Goal: Transaction & Acquisition: Purchase product/service

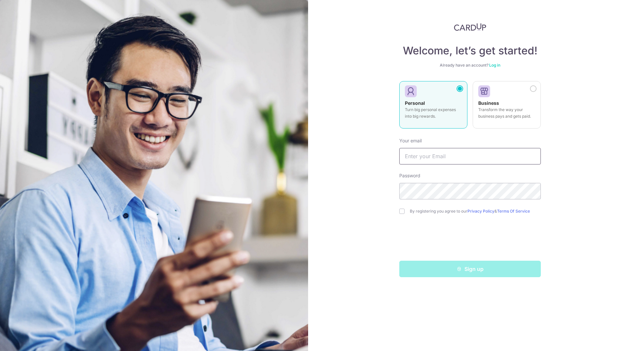
type input "[EMAIL_ADDRESS][DOMAIN_NAME]"
click at [465, 26] on img at bounding box center [470, 27] width 32 height 8
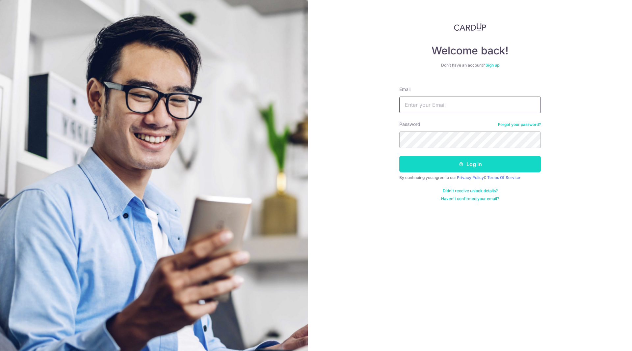
type input "[EMAIL_ADDRESS][DOMAIN_NAME]"
click at [463, 164] on icon "submit" at bounding box center [461, 163] width 5 height 5
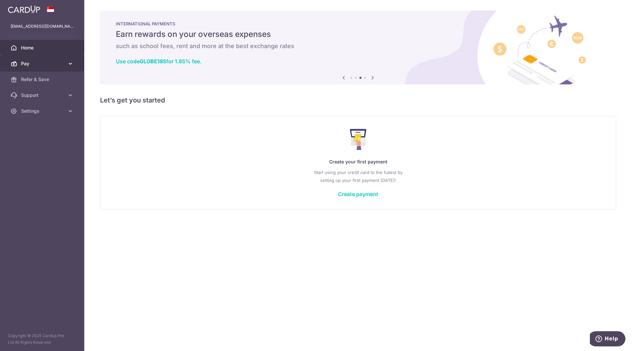
click at [73, 60] on icon at bounding box center [70, 63] width 7 height 7
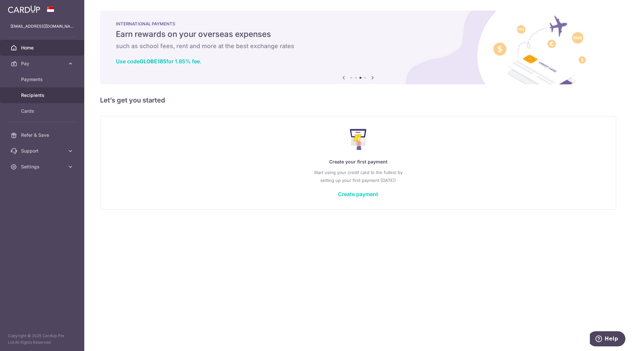
click at [39, 93] on span "Recipients" at bounding box center [42, 95] width 43 height 7
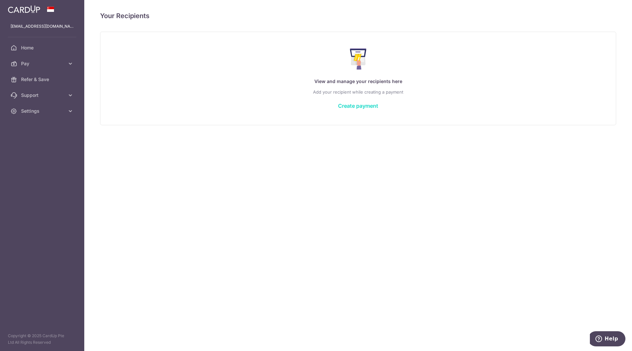
click at [352, 106] on link "Create payment" at bounding box center [358, 105] width 40 height 7
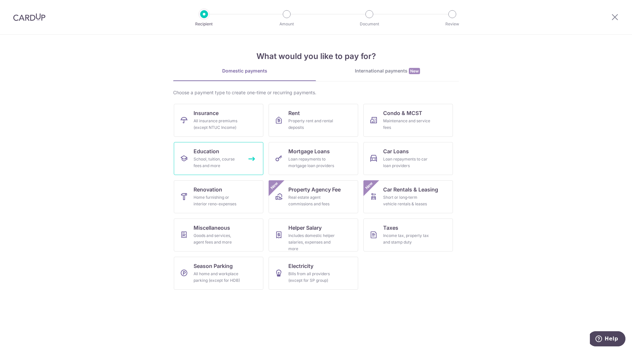
click at [235, 158] on div "School, tuition, course fees and more" at bounding box center [217, 162] width 47 height 13
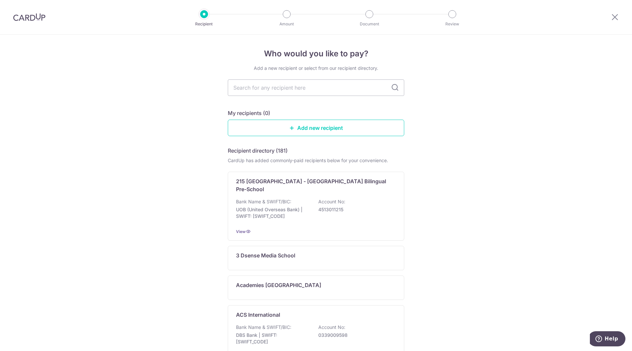
type input "s"
type input "sir"
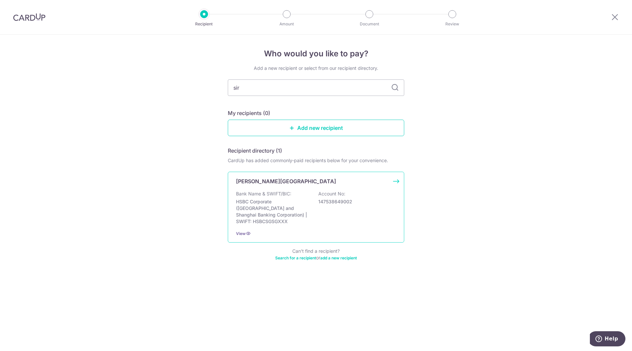
click at [297, 183] on p "Sir Manasseh Meyer International School" at bounding box center [286, 181] width 100 height 8
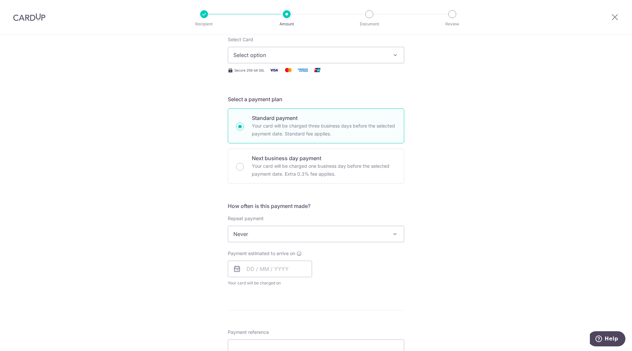
scroll to position [33, 0]
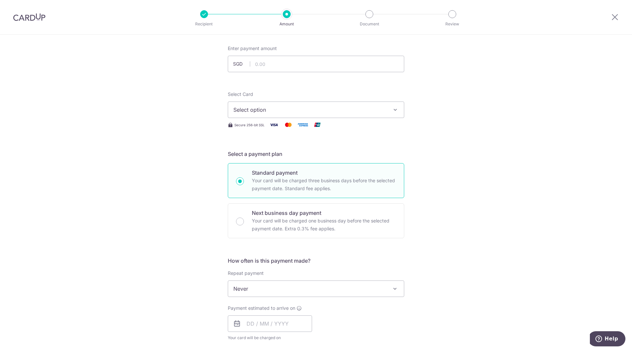
click at [373, 106] on span "Select option" at bounding box center [309, 110] width 153 height 8
click at [392, 109] on icon "button" at bounding box center [395, 109] width 7 height 7
click at [329, 129] on span "Add credit card" at bounding box center [321, 128] width 153 height 7
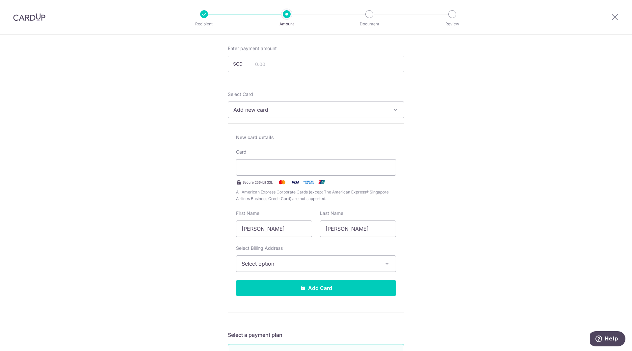
click at [22, 16] on img at bounding box center [29, 17] width 32 height 8
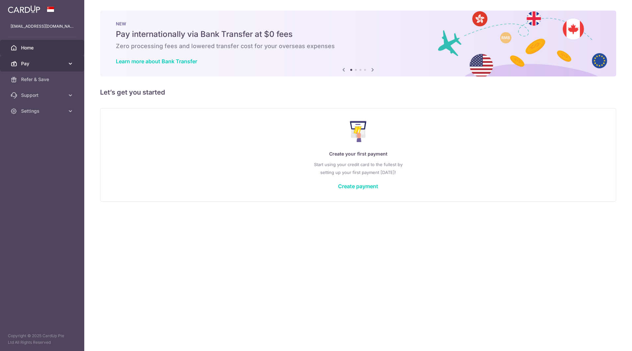
click at [33, 66] on span "Pay" at bounding box center [42, 63] width 43 height 7
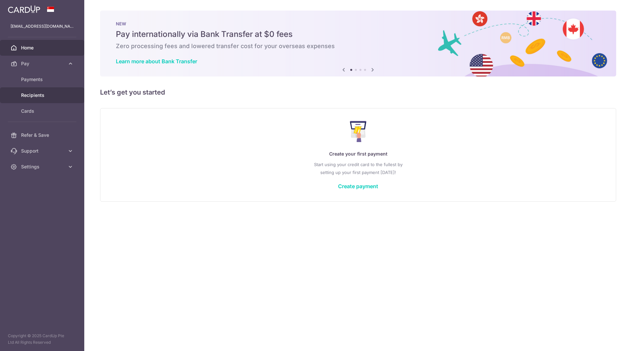
click at [31, 96] on span "Recipients" at bounding box center [42, 95] width 43 height 7
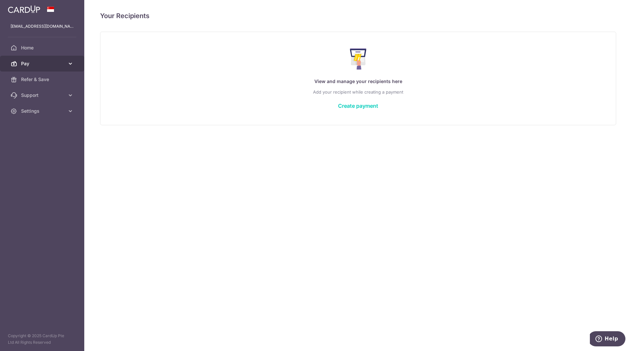
click at [44, 63] on span "Pay" at bounding box center [42, 63] width 43 height 7
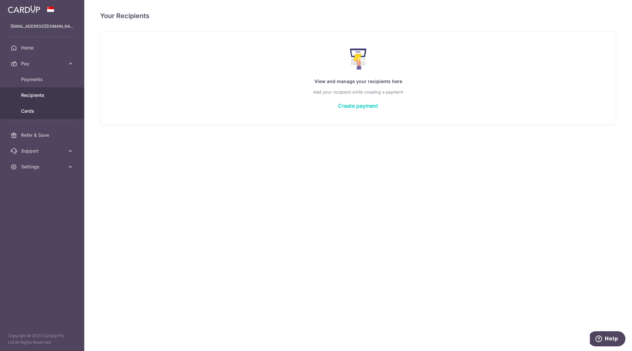
click at [34, 108] on span "Cards" at bounding box center [42, 111] width 43 height 7
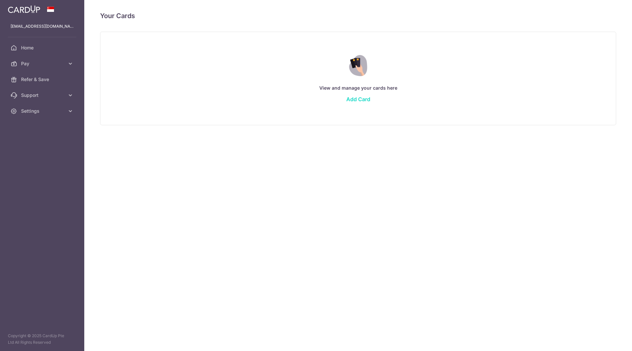
click at [364, 97] on link "Add Card" at bounding box center [358, 99] width 24 height 7
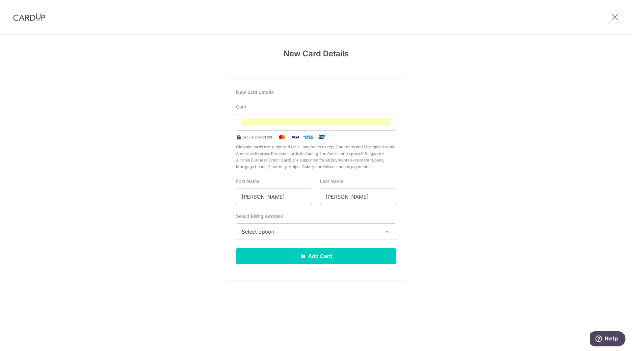
click at [259, 232] on span "Select option" at bounding box center [310, 231] width 137 height 8
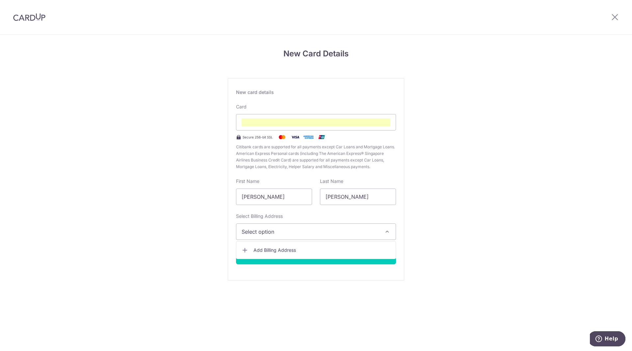
click at [248, 249] on icon at bounding box center [245, 250] width 7 height 7
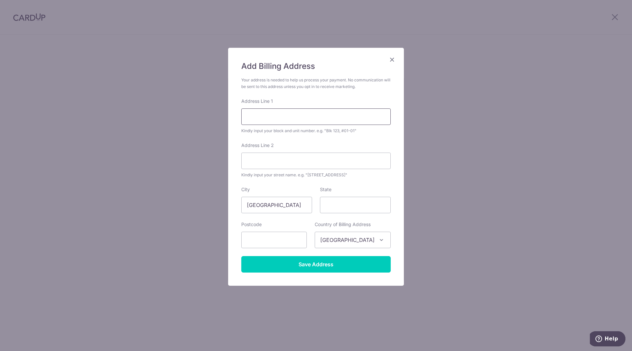
click at [272, 109] on input "Address Line 1" at bounding box center [315, 116] width 149 height 16
type input "33 Amber Gardens"
type input "05-06"
type input "439968"
click at [329, 262] on input "Save Address" at bounding box center [315, 264] width 149 height 16
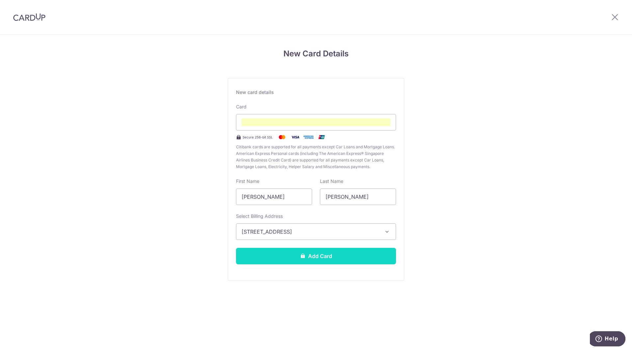
click at [338, 250] on button "Add Card" at bounding box center [316, 256] width 160 height 16
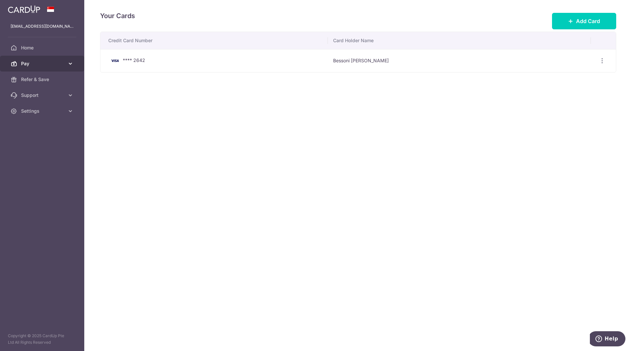
click at [34, 63] on span "Pay" at bounding box center [42, 63] width 43 height 7
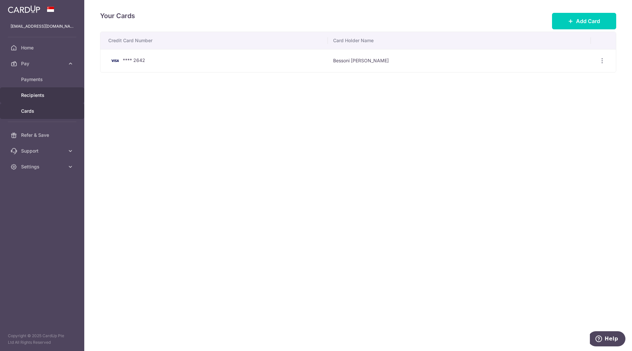
click at [33, 90] on link "Recipients" at bounding box center [42, 95] width 84 height 16
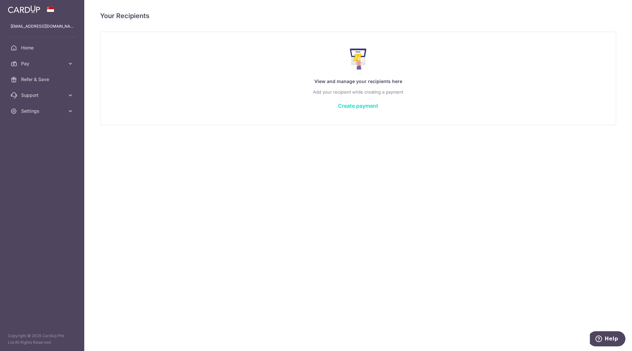
click at [367, 107] on link "Create payment" at bounding box center [358, 105] width 40 height 7
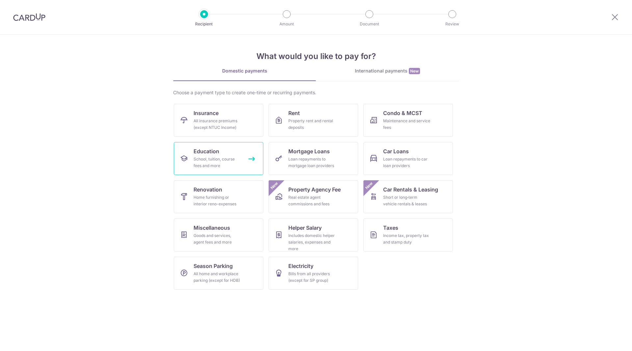
click at [220, 166] on div "School, tuition, course fees and more" at bounding box center [217, 162] width 47 height 13
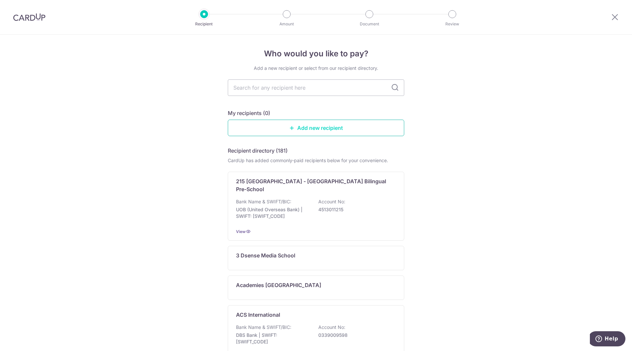
click at [315, 131] on link "Add new recipient" at bounding box center [316, 127] width 176 height 16
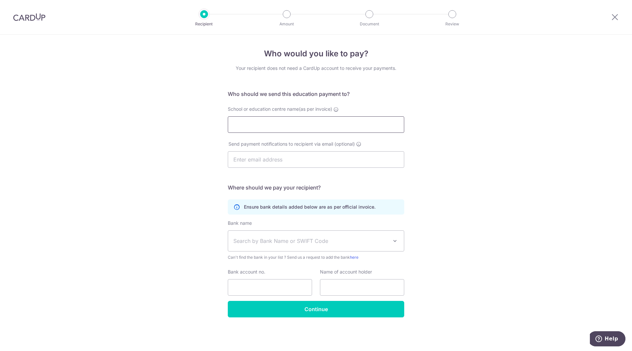
click at [317, 130] on input "School or education centre name(as per invoice)" at bounding box center [316, 124] width 176 height 16
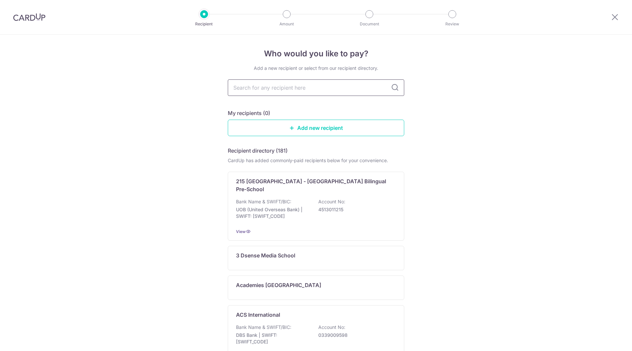
click at [286, 84] on input "text" at bounding box center [316, 87] width 176 height 16
type input "sir"
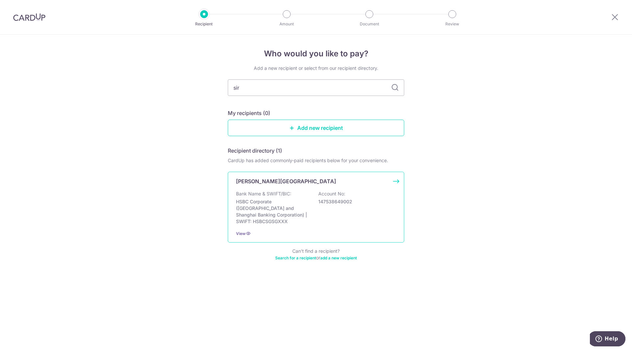
click at [397, 179] on div "Sir Manasseh Meyer International School Bank Name & SWIFT/BIC: HSBC Corporate (…" at bounding box center [316, 206] width 176 height 71
